Goal: Find specific page/section: Find specific page/section

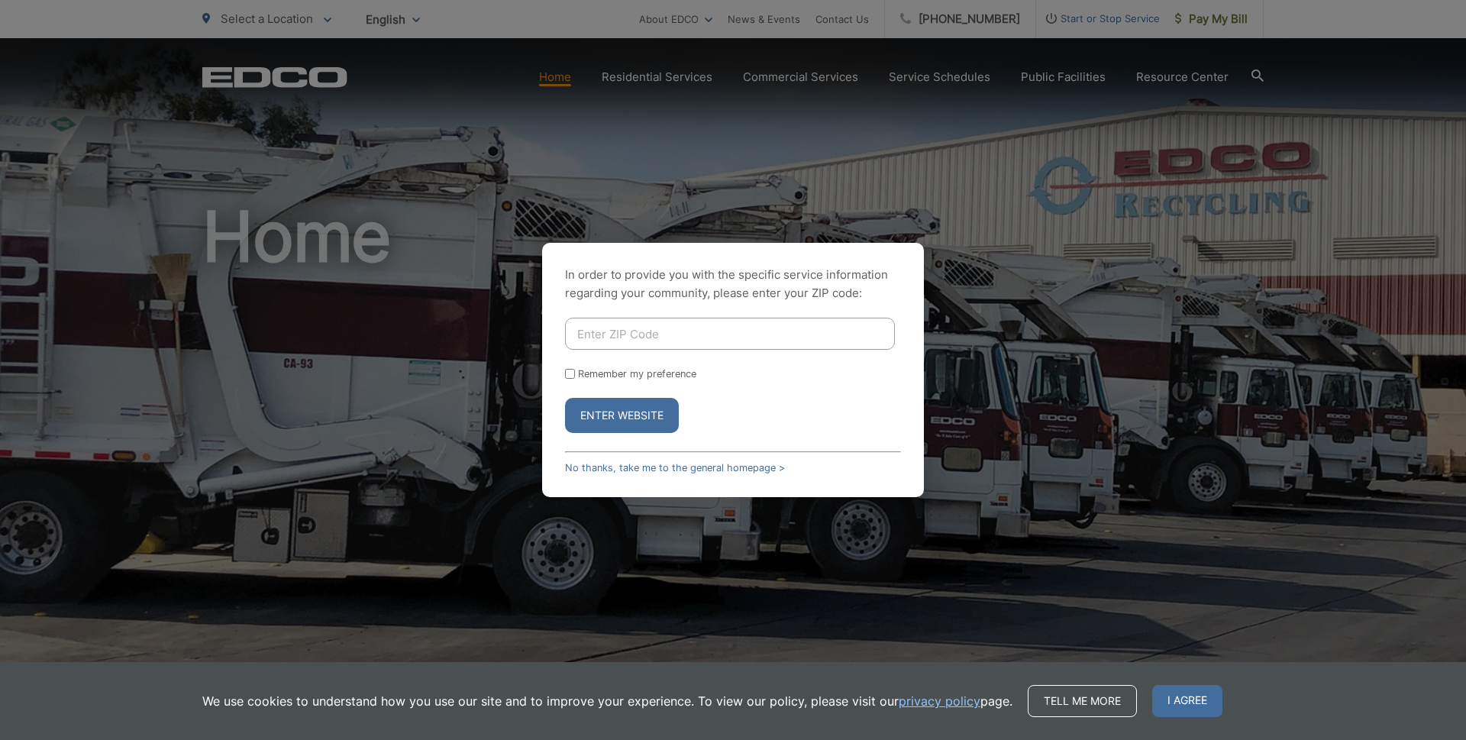
click at [699, 333] on input "Enter ZIP Code" at bounding box center [730, 334] width 330 height 32
type input "90621"
click at [599, 424] on button "Enter Website" at bounding box center [622, 415] width 114 height 35
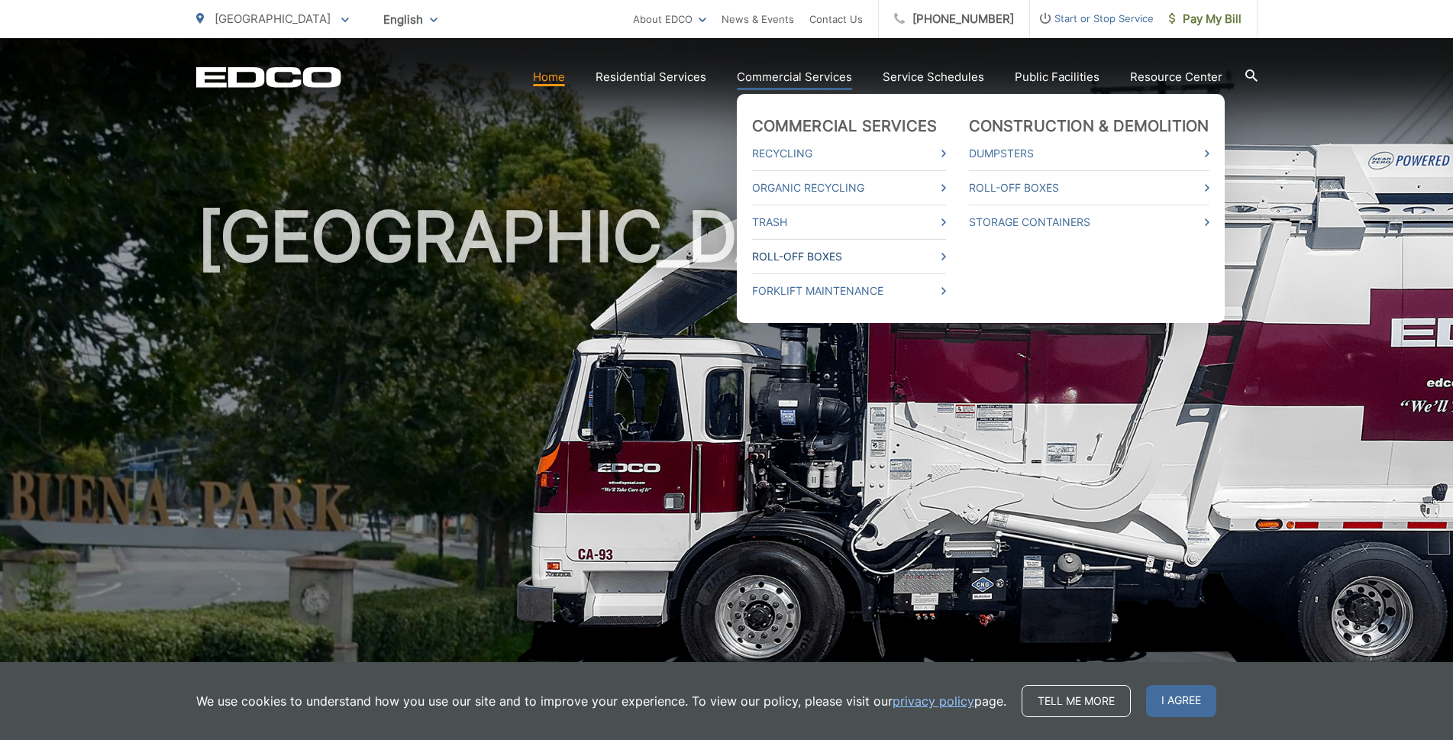
click at [858, 260] on link "Roll-Off Boxes" at bounding box center [849, 256] width 194 height 18
